Goal: Transaction & Acquisition: Purchase product/service

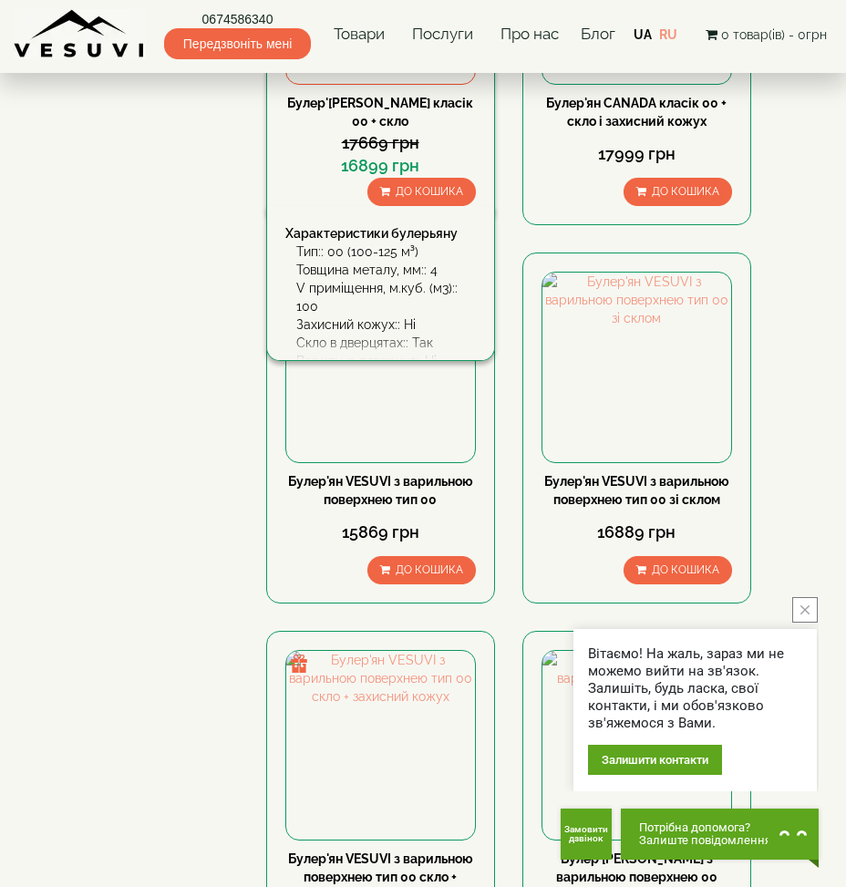
scroll to position [1549, 0]
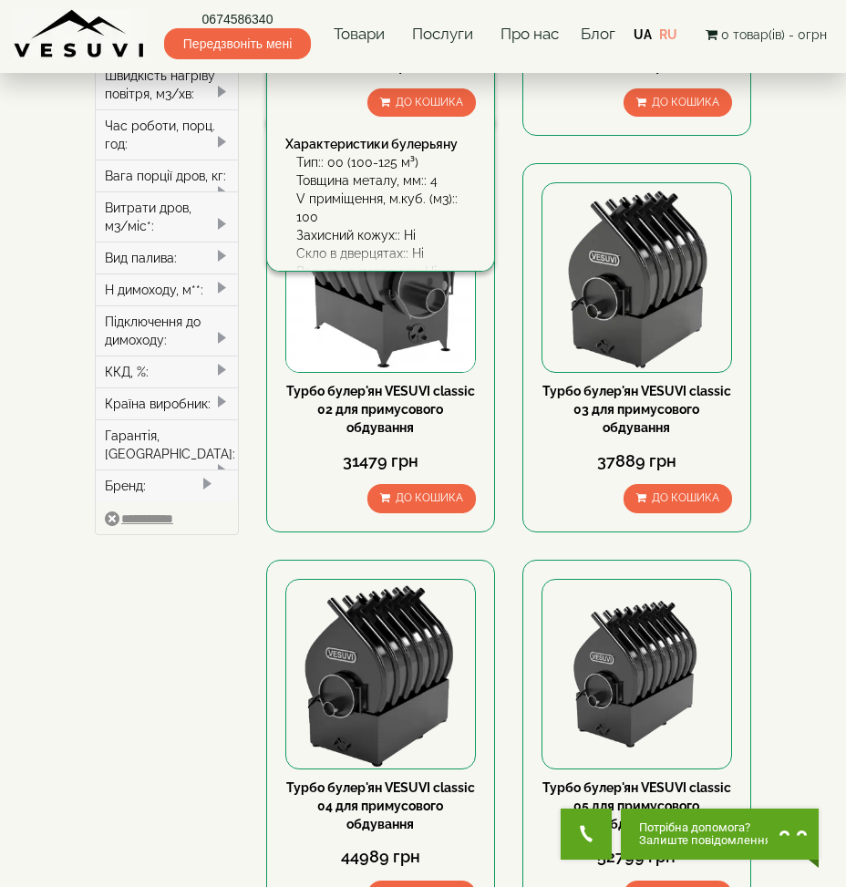
scroll to position [638, 0]
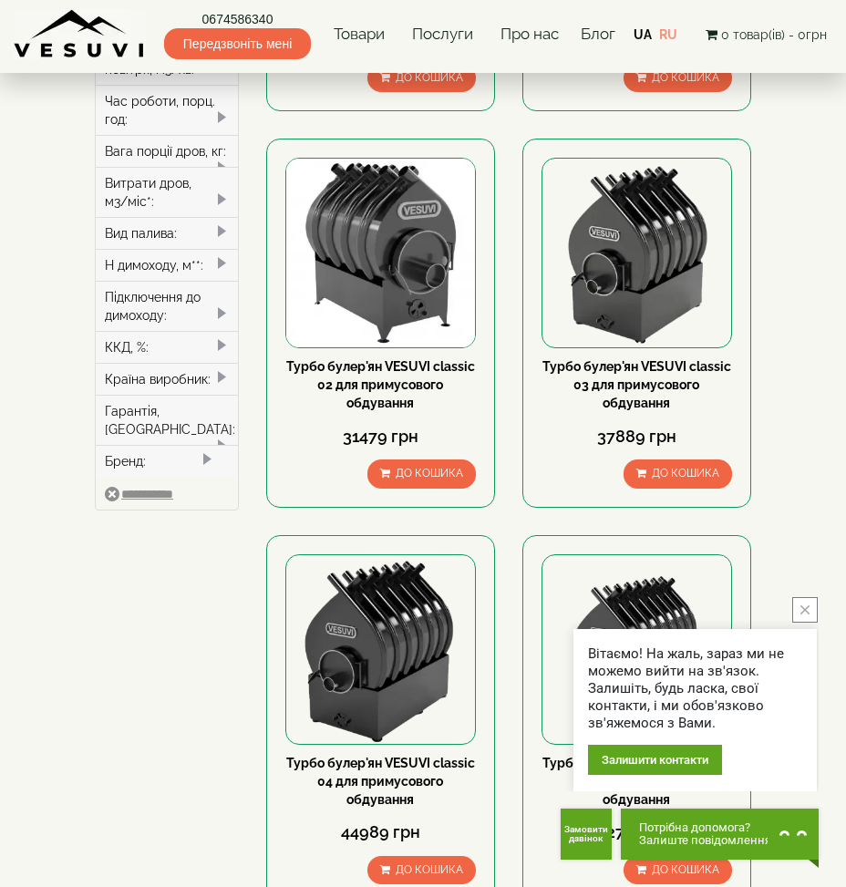
click at [173, 363] on div "Країна виробник:" at bounding box center [167, 379] width 142 height 32
click at [172, 420] on div "Гарантія, [GEOGRAPHIC_DATA]:" at bounding box center [167, 445] width 142 height 50
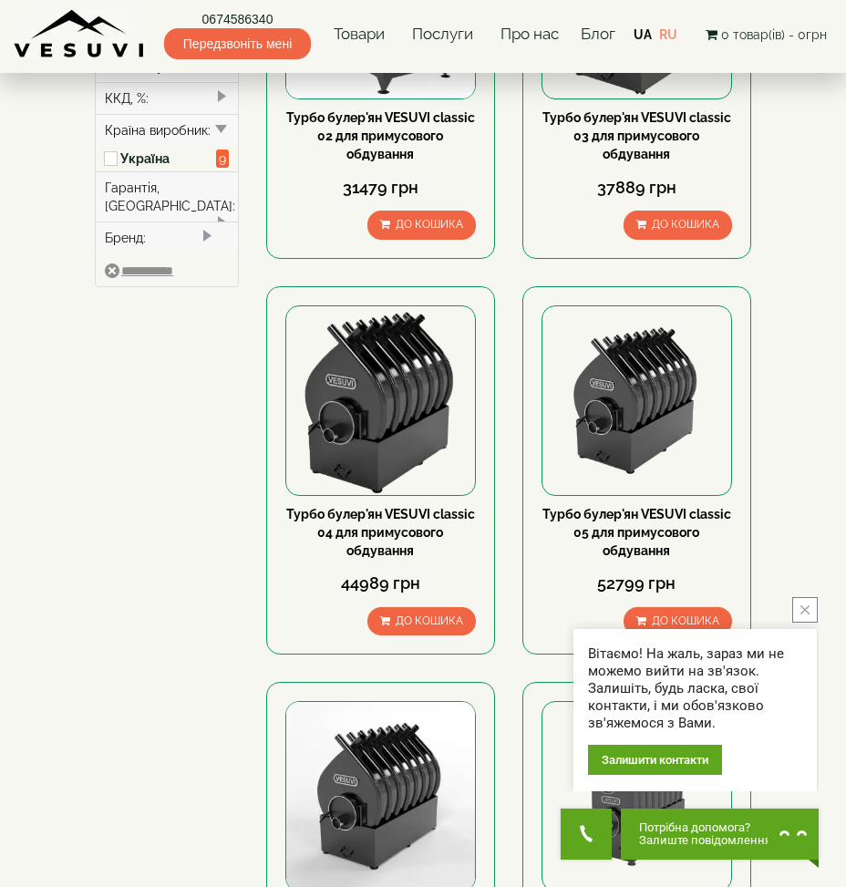
scroll to position [911, 0]
